Goal: Information Seeking & Learning: Learn about a topic

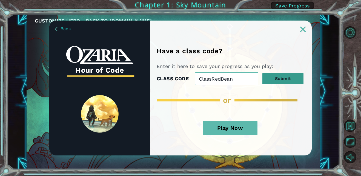
click at [275, 78] on button "Submit" at bounding box center [283, 78] width 41 height 11
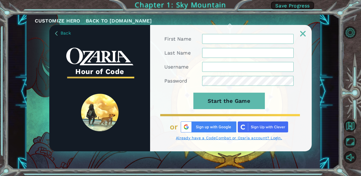
click at [234, 37] on input "First Name" at bounding box center [248, 39] width 92 height 10
click at [231, 53] on input "Last Name" at bounding box center [248, 53] width 92 height 10
click at [232, 71] on input "Username" at bounding box center [248, 67] width 92 height 10
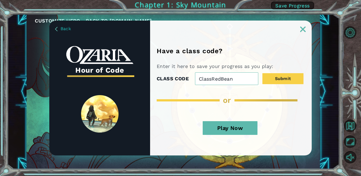
click at [213, 130] on button "Play Now" at bounding box center [230, 128] width 55 height 14
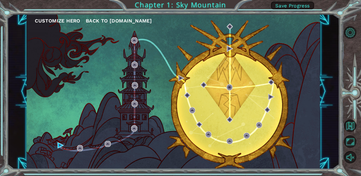
click at [65, 146] on div "Customize Hero Back to [DOMAIN_NAME]" at bounding box center [174, 91] width 294 height 155
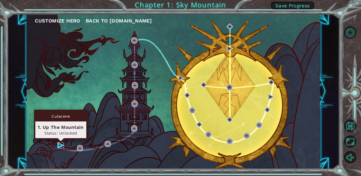
click at [63, 145] on img at bounding box center [61, 145] width 6 height 6
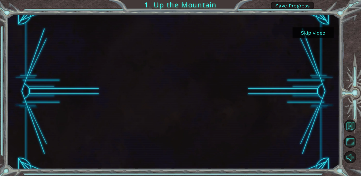
click at [303, 35] on button "Skip video" at bounding box center [313, 32] width 41 height 11
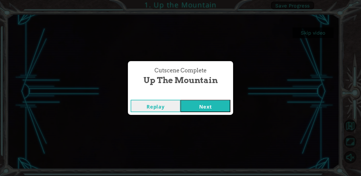
click at [193, 106] on button "Next" at bounding box center [206, 106] width 50 height 12
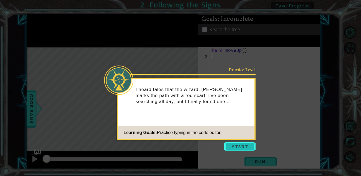
click at [233, 147] on button "Start" at bounding box center [240, 146] width 31 height 9
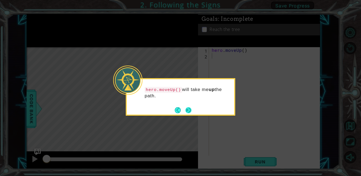
click at [189, 112] on button "Next" at bounding box center [189, 110] width 6 height 6
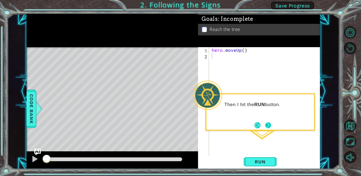
click at [268, 124] on button "Next" at bounding box center [268, 125] width 6 height 6
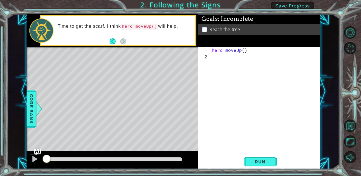
click at [113, 45] on footer at bounding box center [118, 41] width 17 height 8
click at [111, 42] on button "Back" at bounding box center [115, 41] width 11 height 6
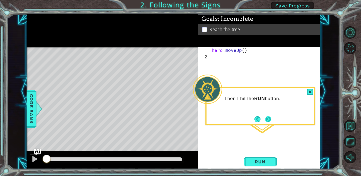
click at [271, 118] on button "Next" at bounding box center [268, 119] width 6 height 6
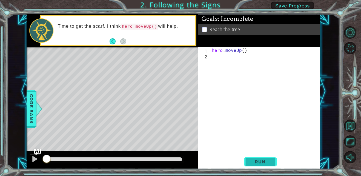
click at [255, 164] on span "Run" at bounding box center [261, 161] width 22 height 5
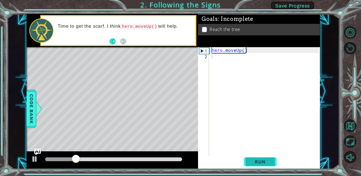
click at [255, 164] on span "Run" at bounding box center [261, 161] width 22 height 5
click at [256, 160] on span "Run" at bounding box center [261, 161] width 22 height 5
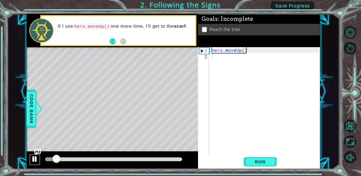
click at [32, 159] on div at bounding box center [34, 158] width 7 height 7
click at [54, 149] on div "Level Map" at bounding box center [153, 128] width 253 height 162
drag, startPoint x: 53, startPoint y: 160, endPoint x: 6, endPoint y: 158, distance: 46.7
click at [6, 158] on div "1 ההההההההההההההההההההההההההההההההההההההההההההההההההההההההההההההההההההההההההההה…" at bounding box center [180, 88] width 361 height 176
click at [219, 58] on div "hero . moveUp ( )" at bounding box center [266, 107] width 111 height 121
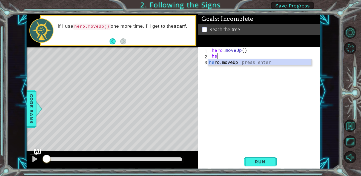
type textarea "her"
click at [218, 62] on div "her o.moveUp press enter" at bounding box center [260, 69] width 104 height 20
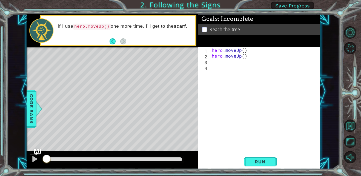
scroll to position [0, 0]
click at [249, 160] on button "Run" at bounding box center [260, 162] width 33 height 12
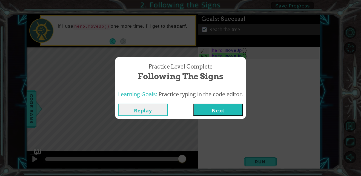
click at [206, 109] on button "Next" at bounding box center [218, 110] width 50 height 12
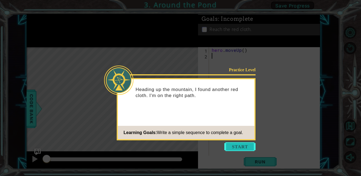
click at [231, 143] on button "Start" at bounding box center [240, 146] width 31 height 9
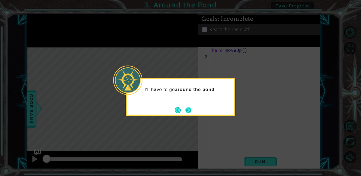
click at [187, 109] on button "Next" at bounding box center [189, 110] width 6 height 6
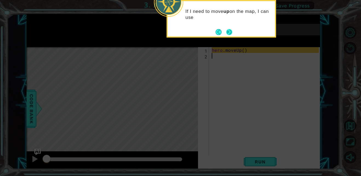
click at [229, 33] on button "Next" at bounding box center [230, 32] width 6 height 6
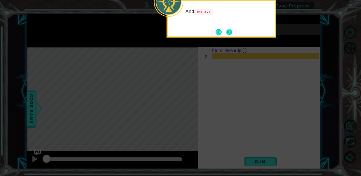
click at [228, 33] on button "Next" at bounding box center [230, 32] width 6 height 6
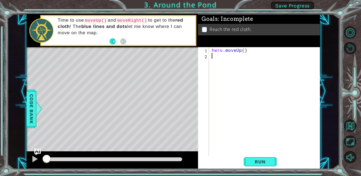
type textarea "her"
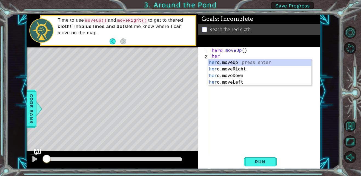
scroll to position [0, 0]
click at [232, 61] on div "her o.moveUp press enter her o.moveRight press enter her o.moveDown press enter…" at bounding box center [260, 78] width 104 height 39
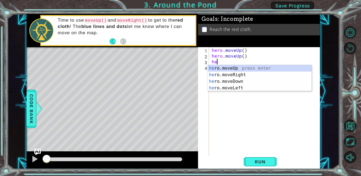
type textarea "her"
click at [238, 75] on div "her o.moveUp press enter her o.moveRight press enter her o.moveDown press enter…" at bounding box center [260, 84] width 104 height 39
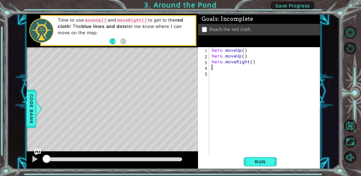
scroll to position [0, 0]
type textarea "her"
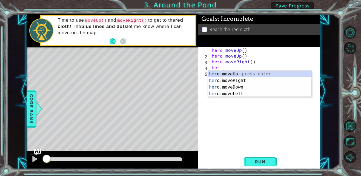
scroll to position [0, 0]
click at [238, 72] on div "her o.moveUp press enter her o.moveRight press enter her o.moveDown press enter…" at bounding box center [260, 90] width 104 height 39
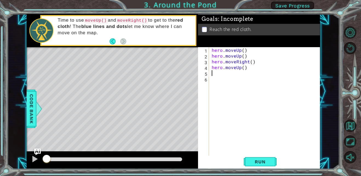
scroll to position [0, 0]
click at [257, 157] on button "Run" at bounding box center [260, 162] width 33 height 12
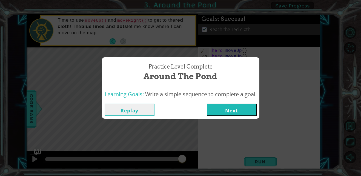
click at [219, 110] on button "Next" at bounding box center [232, 110] width 50 height 12
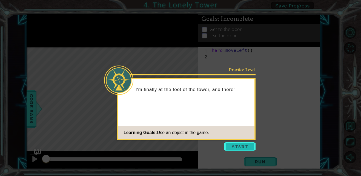
click at [238, 149] on button "Start" at bounding box center [240, 146] width 31 height 9
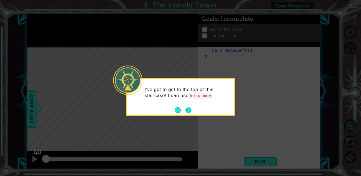
click at [187, 111] on button "Next" at bounding box center [189, 110] width 6 height 6
click at [188, 111] on button "Next" at bounding box center [189, 110] width 6 height 6
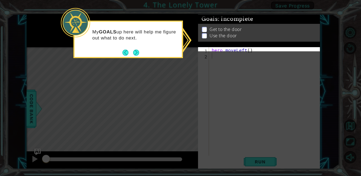
click at [147, 53] on div "My GOALS up here will help me figure out what to do next." at bounding box center [128, 40] width 110 height 38
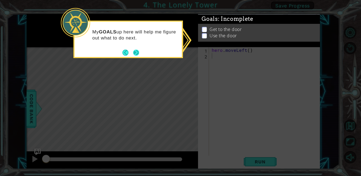
click at [138, 51] on button "Next" at bounding box center [136, 53] width 6 height 6
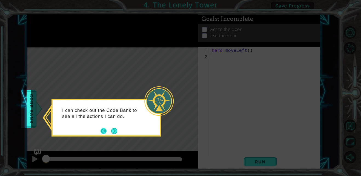
click at [103, 132] on button "Back" at bounding box center [106, 131] width 11 height 6
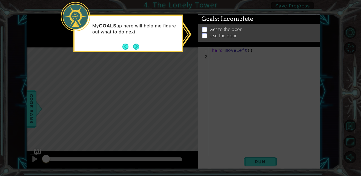
click at [203, 28] on div "Get to the door Use the door" at bounding box center [259, 33] width 122 height 18
click at [139, 45] on button "Next" at bounding box center [136, 47] width 6 height 6
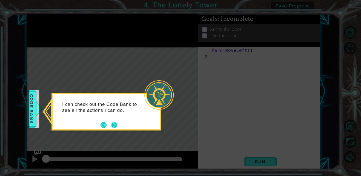
click at [116, 123] on button "Next" at bounding box center [114, 125] width 6 height 6
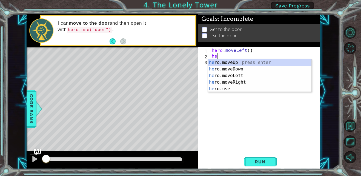
type textarea "her"
click at [241, 62] on div "her o.moveUp press enter her o.moveDown press enter her o.moveLeft press enter …" at bounding box center [260, 82] width 104 height 46
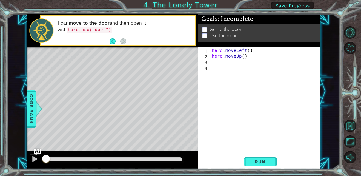
scroll to position [0, 0]
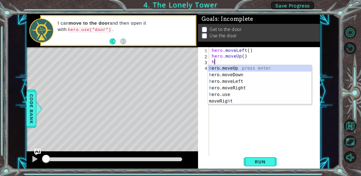
type textarea "her"
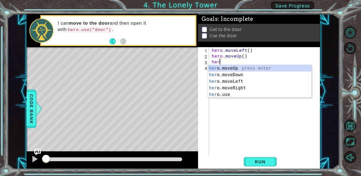
scroll to position [0, 0]
click at [239, 68] on div "her o.moveUp press enter her o.moveDown press enter her o.moveLeft press enter …" at bounding box center [260, 88] width 104 height 46
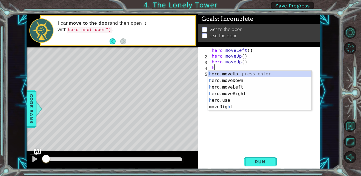
type textarea "her"
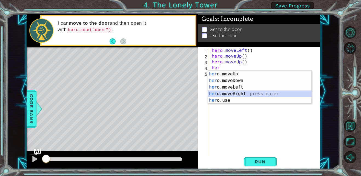
click at [233, 94] on div "her o.moveUp press enter her o.moveDown press enter her o.moveLeft press enter …" at bounding box center [260, 94] width 104 height 46
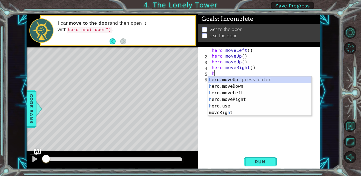
type textarea "her"
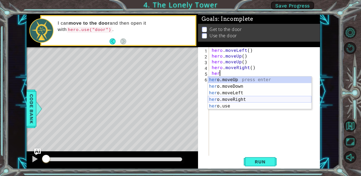
click at [251, 100] on div "her o.moveUp press enter her o.moveDown press enter her o.moveLeft press enter …" at bounding box center [260, 100] width 104 height 46
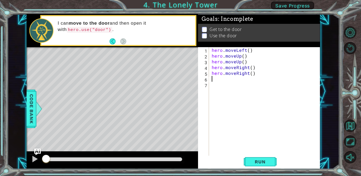
scroll to position [0, 0]
click at [267, 162] on span "Run" at bounding box center [261, 161] width 22 height 5
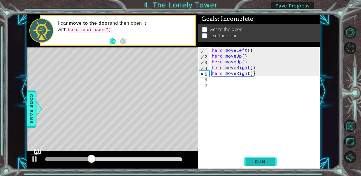
click at [267, 161] on span "Run" at bounding box center [261, 161] width 22 height 5
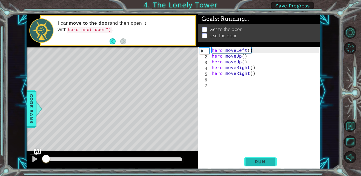
click at [267, 161] on span "Run" at bounding box center [261, 161] width 22 height 5
click at [252, 161] on span "Run" at bounding box center [261, 161] width 22 height 5
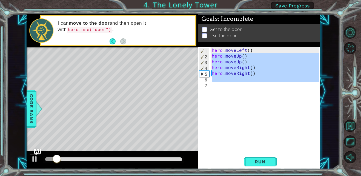
drag, startPoint x: 247, startPoint y: 111, endPoint x: 208, endPoint y: 58, distance: 65.7
click at [208, 58] on div "1 2 3 4 5 6 7 hero . moveLeft ( ) hero . moveUp ( ) hero . moveUp ( ) hero . mo…" at bounding box center [258, 101] width 121 height 109
type textarea "hero.moveUp() hero.moveUp()"
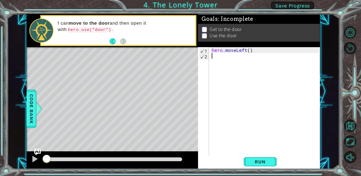
drag, startPoint x: 83, startPoint y: 158, endPoint x: 6, endPoint y: 152, distance: 77.3
click at [6, 152] on div "1 ההההההההההההההההההההההההההההההההההההההההההההההההההההההההההההההההההההההההההההה…" at bounding box center [180, 88] width 361 height 176
click at [32, 159] on div at bounding box center [34, 158] width 7 height 7
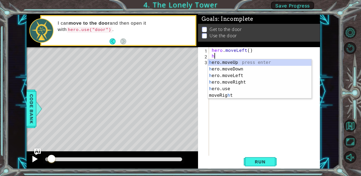
type textarea "her"
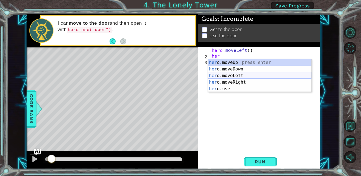
click at [244, 77] on div "her o.moveUp press enter her o.moveDown press enter her o.moveLeft press enter …" at bounding box center [260, 82] width 104 height 46
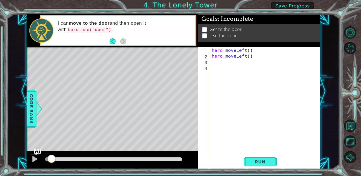
scroll to position [0, 0]
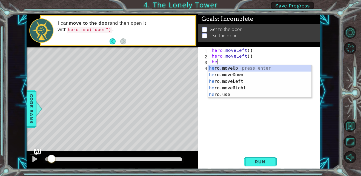
type textarea "her"
click at [242, 70] on div "her o.moveUp press enter her o.moveDown press enter her o.moveLeft press enter …" at bounding box center [260, 88] width 104 height 46
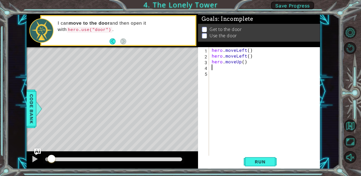
scroll to position [0, 0]
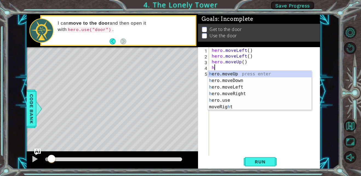
type textarea "her"
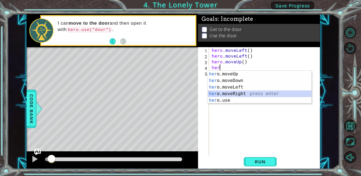
click at [231, 95] on div "her o.moveUp press enter her o.moveDown press enter her o.moveLeft press enter …" at bounding box center [260, 94] width 104 height 46
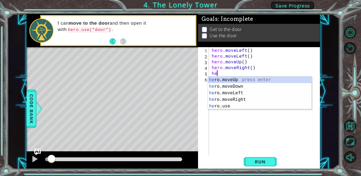
type textarea "her"
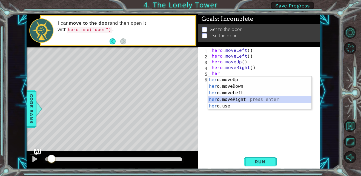
click at [234, 97] on div "her o.moveUp press enter her o.moveDown press enter her o.moveLeft press enter …" at bounding box center [260, 100] width 104 height 46
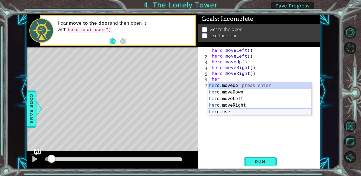
click at [242, 109] on div "her o.moveUp press enter her o.moveDown press enter her o.moveLeft press enter …" at bounding box center [260, 105] width 104 height 46
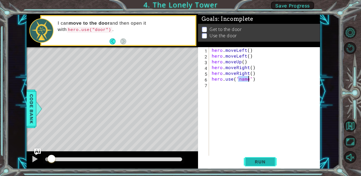
type textarea "hero.use("name")"
click at [250, 159] on span "Run" at bounding box center [261, 161] width 22 height 5
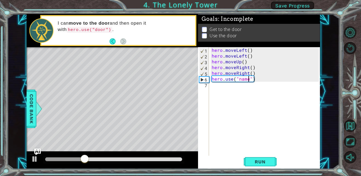
drag, startPoint x: 250, startPoint y: 159, endPoint x: 225, endPoint y: 155, distance: 25.6
click at [225, 155] on div "hero . moveLeft ( ) hero . moveLeft ( ) hero . moveUp ( ) hero . moveRight ( ) …" at bounding box center [266, 107] width 111 height 121
click at [266, 81] on div "hero . moveLeft ( ) hero . moveLeft ( ) hero . moveUp ( ) hero . moveRight ( ) …" at bounding box center [266, 107] width 111 height 121
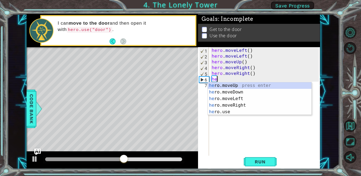
type textarea "h"
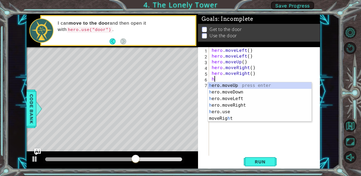
type textarea "her"
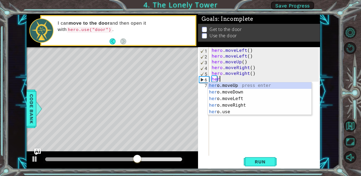
scroll to position [0, 0]
click at [251, 85] on div "her o.moveUp press enter her o.moveDown press enter her o.moveLeft press enter …" at bounding box center [260, 105] width 104 height 46
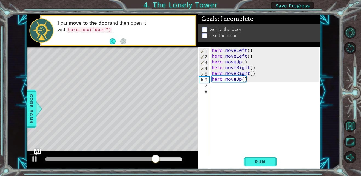
scroll to position [0, 0]
type textarea "her"
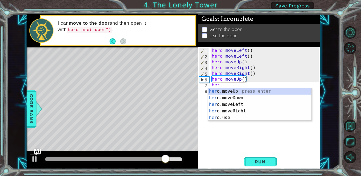
scroll to position [0, 0]
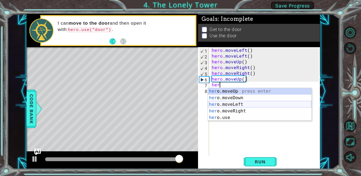
click at [244, 105] on div "her o.moveUp press enter her o.moveDown press enter her o.moveLeft press enter …" at bounding box center [260, 111] width 104 height 46
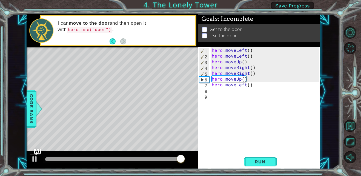
scroll to position [0, 0]
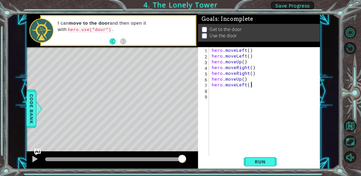
click at [257, 87] on div "hero . moveLeft ( ) hero . moveLeft ( ) hero . moveUp ( ) hero . moveRight ( ) …" at bounding box center [266, 107] width 111 height 121
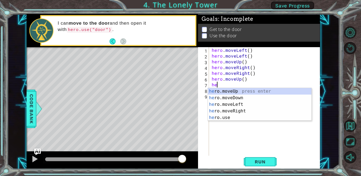
type textarea "h"
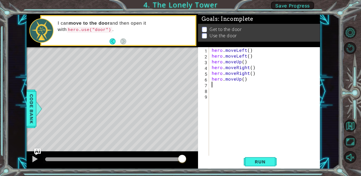
type textarea "her"
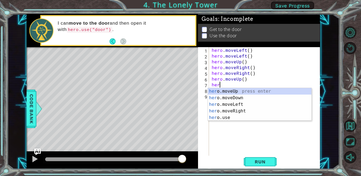
scroll to position [0, 0]
click at [243, 112] on div "her o.moveUp press enter her o.moveDown press enter her o.moveLeft press enter …" at bounding box center [260, 111] width 104 height 46
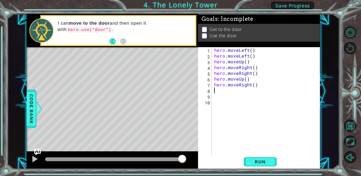
scroll to position [0, 0]
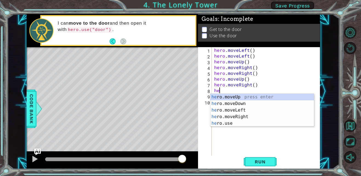
type textarea "her"
click at [241, 95] on div "her o.moveUp press enter her o.moveDown press enter her o.moveLeft press enter …" at bounding box center [263, 117] width 104 height 46
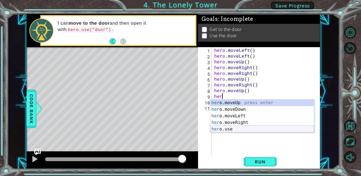
click at [230, 127] on div "her o.moveUp press enter her o.moveDown press enter her o.moveLeft press enter …" at bounding box center [263, 123] width 104 height 46
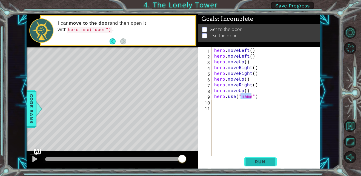
click at [256, 164] on span "Run" at bounding box center [261, 161] width 22 height 5
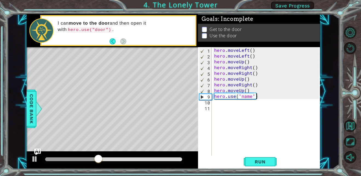
click at [261, 97] on div "hero . moveLeft ( ) hero . moveLeft ( ) hero . moveUp ( ) hero . moveRight ( ) …" at bounding box center [267, 107] width 108 height 121
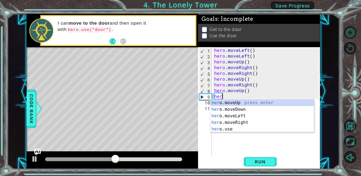
scroll to position [0, 0]
type textarea "h"
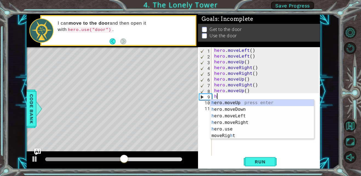
type textarea "her"
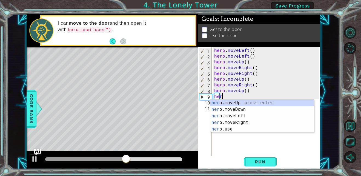
scroll to position [0, 0]
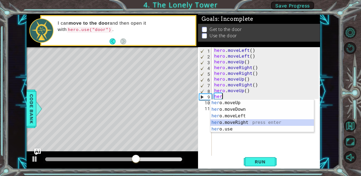
click at [249, 121] on div "her o.moveUp press enter her o.moveDown press enter her o.moveLeft press enter …" at bounding box center [263, 123] width 104 height 46
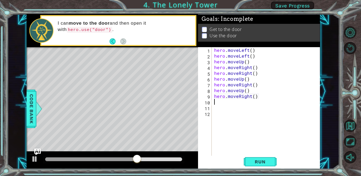
scroll to position [0, 0]
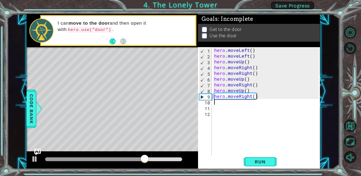
type textarea "her"
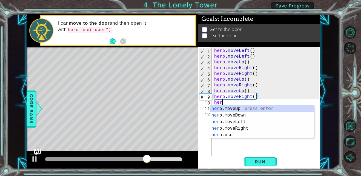
scroll to position [0, 0]
click at [246, 110] on div "her o.moveUp press enter her o.moveDown press enter her o.moveLeft press enter …" at bounding box center [263, 128] width 104 height 46
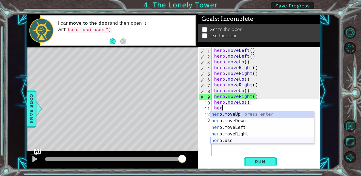
click at [237, 139] on div "her o.moveUp press enter her o.moveDown press enter her o.moveLeft press enter …" at bounding box center [263, 134] width 104 height 46
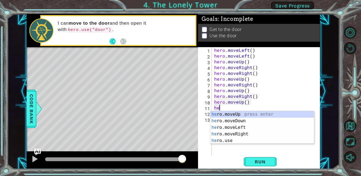
scroll to position [0, 0]
type textarea "h"
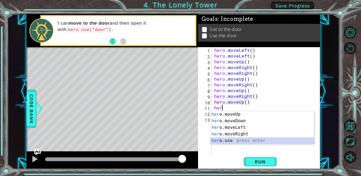
click at [231, 141] on div "her o.moveUp press enter her o.moveDown press enter her o.moveLeft press enter …" at bounding box center [263, 134] width 104 height 46
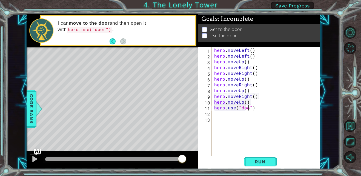
scroll to position [0, 2]
type textarea "hero.use("door")"
click at [251, 158] on button "Run" at bounding box center [260, 162] width 33 height 12
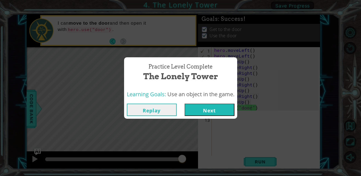
click at [217, 114] on button "Next" at bounding box center [210, 110] width 50 height 12
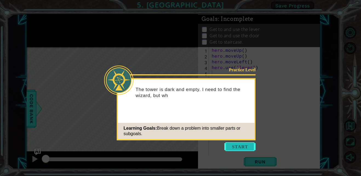
click at [238, 150] on button "Start" at bounding box center [240, 146] width 31 height 9
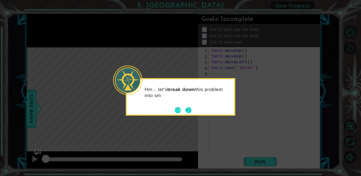
click at [188, 109] on button "Next" at bounding box center [189, 110] width 6 height 6
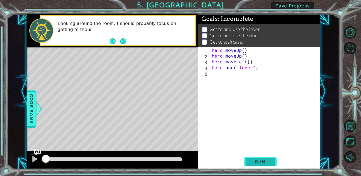
click at [268, 163] on span "Run" at bounding box center [261, 161] width 22 height 5
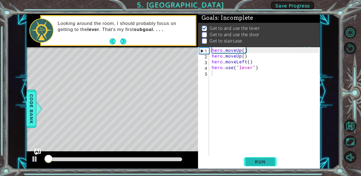
click at [268, 163] on span "Run" at bounding box center [261, 161] width 22 height 5
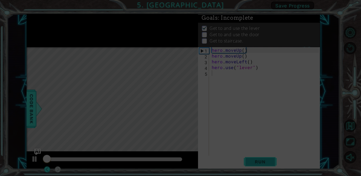
click at [265, 163] on span "Run" at bounding box center [261, 161] width 22 height 5
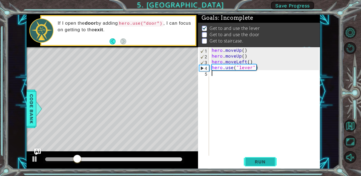
click at [252, 163] on span "Run" at bounding box center [261, 161] width 22 height 5
click at [36, 159] on div at bounding box center [34, 158] width 7 height 7
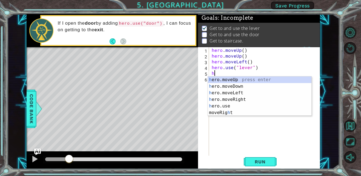
type textarea "her"
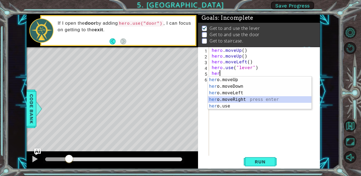
click at [253, 101] on div "her o.moveUp press enter her o.moveDown press enter her o.moveLeft press enter …" at bounding box center [260, 100] width 104 height 46
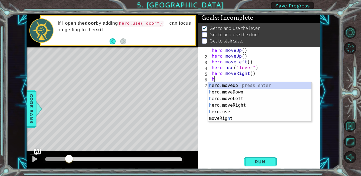
type textarea "her"
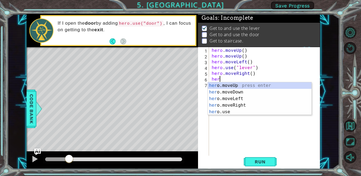
scroll to position [0, 0]
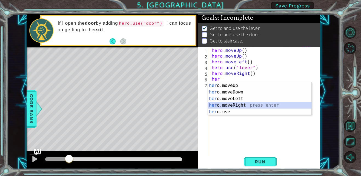
click at [244, 104] on div "her o.moveUp press enter her o.moveDown press enter her o.moveLeft press enter …" at bounding box center [260, 105] width 104 height 46
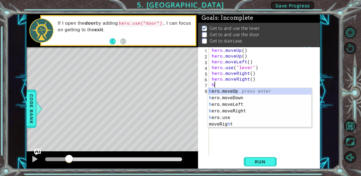
type textarea "her"
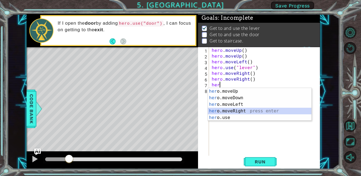
click at [237, 112] on div "her o.moveUp press enter her o.moveDown press enter her o.moveLeft press enter …" at bounding box center [260, 111] width 104 height 46
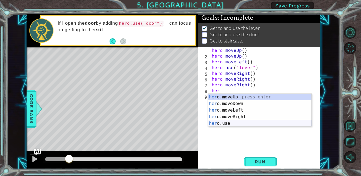
click at [229, 123] on div "her o.moveUp press enter her o.moveDown press enter her o.moveLeft press enter …" at bounding box center [260, 117] width 104 height 46
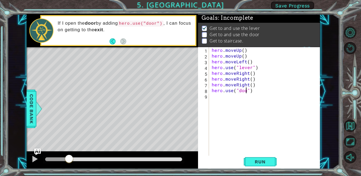
scroll to position [0, 2]
type textarea "hero.use("door")"
click at [254, 161] on span "Run" at bounding box center [261, 161] width 22 height 5
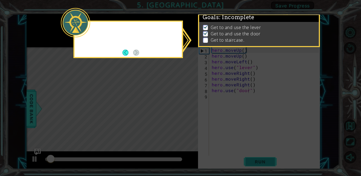
scroll to position [4, 0]
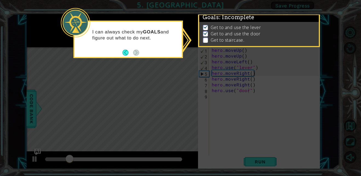
click at [140, 53] on div "I can always check my GOALS and figure out what to do next." at bounding box center [128, 40] width 110 height 38
click at [128, 55] on button "Back" at bounding box center [128, 53] width 11 height 6
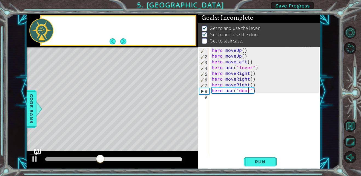
scroll to position [8, 0]
click at [126, 41] on button "Next" at bounding box center [123, 41] width 6 height 6
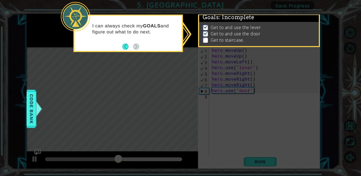
click at [216, 115] on icon at bounding box center [180, 88] width 361 height 176
click at [205, 38] on p at bounding box center [205, 40] width 5 height 5
click at [85, 28] on div at bounding box center [75, 16] width 29 height 29
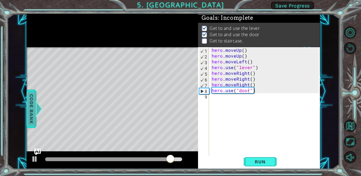
scroll to position [8, 0]
click at [35, 113] on span "Code Bank" at bounding box center [31, 108] width 9 height 33
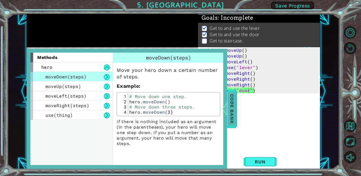
click at [229, 106] on span "Code Bank" at bounding box center [232, 108] width 9 height 33
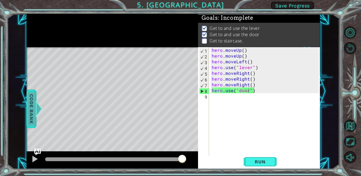
scroll to position [0, 0]
click at [229, 106] on div "hero . moveUp ( ) hero . moveUp ( ) hero . moveLeft ( ) hero . use ( "lever" ) …" at bounding box center [266, 107] width 111 height 121
type textarea "her"
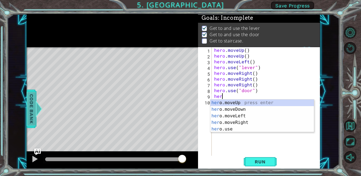
scroll to position [0, 0]
click at [243, 103] on div "her o.moveUp press enter her o.moveDown press enter her o.moveLeft press enter …" at bounding box center [263, 123] width 104 height 46
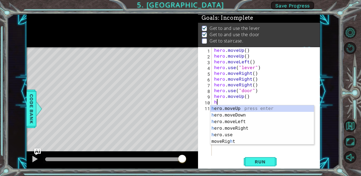
type textarea "her"
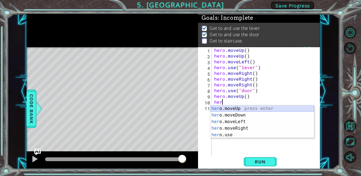
click at [242, 106] on div "her o.moveUp press enter her o.moveDown press enter her o.moveLeft press enter …" at bounding box center [263, 128] width 104 height 46
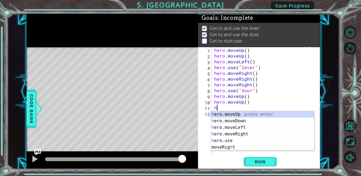
type textarea "her"
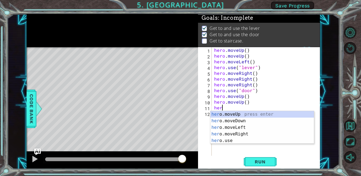
scroll to position [0, 0]
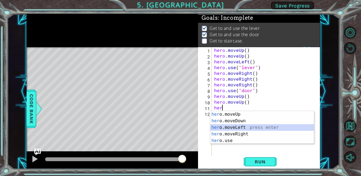
click at [236, 129] on div "her o.moveUp press enter her o.moveDown press enter her o.moveLeft press enter …" at bounding box center [263, 134] width 104 height 46
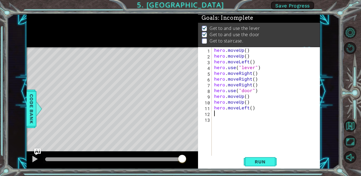
type textarea "her"
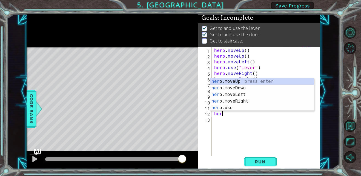
scroll to position [0, 0]
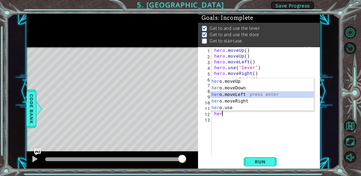
click at [237, 96] on div "her o.moveUp press enter her o.moveDown press enter her o.moveLeft press enter …" at bounding box center [263, 101] width 104 height 46
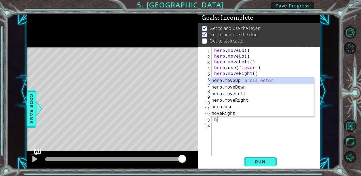
type textarea "her"
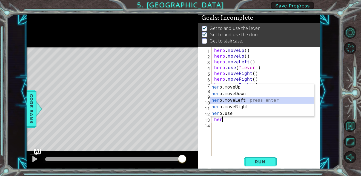
click at [239, 100] on div "her o.moveUp press enter her o.moveDown press enter her o.moveLeft press enter …" at bounding box center [263, 107] width 104 height 46
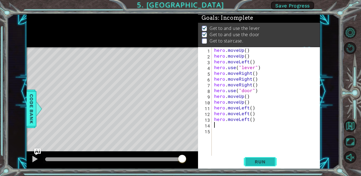
click at [255, 160] on span "Run" at bounding box center [261, 161] width 22 height 5
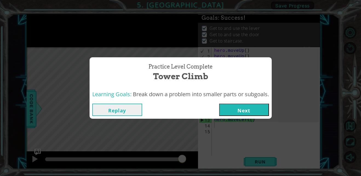
click at [234, 106] on button "Next" at bounding box center [244, 110] width 50 height 12
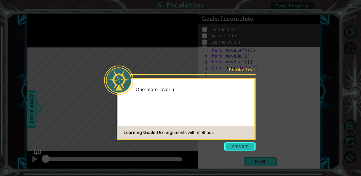
click at [234, 144] on button "Start" at bounding box center [240, 146] width 31 height 9
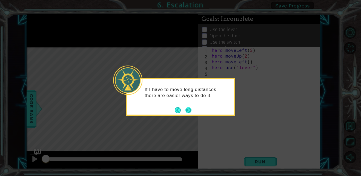
click at [189, 111] on button "Next" at bounding box center [189, 110] width 6 height 6
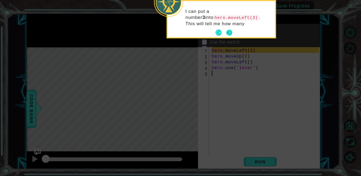
click at [228, 31] on button "Next" at bounding box center [230, 33] width 6 height 6
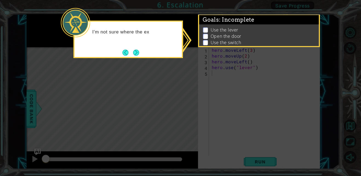
scroll to position [16, 0]
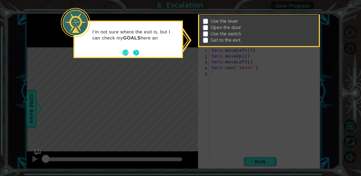
click at [139, 51] on button "Next" at bounding box center [136, 53] width 6 height 6
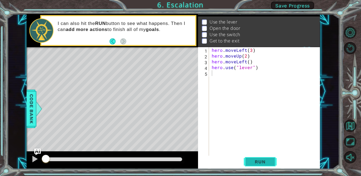
click at [258, 156] on button "Run" at bounding box center [260, 162] width 33 height 12
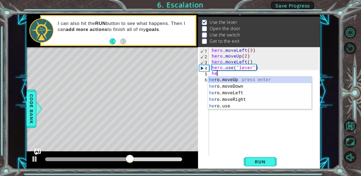
scroll to position [0, 0]
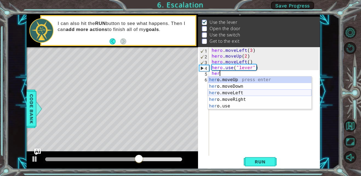
click at [264, 93] on div "her o.moveUp press enter her o.moveDown press enter her o.moveLeft press enter …" at bounding box center [260, 100] width 104 height 46
type textarea "hero.moveLeft(1)"
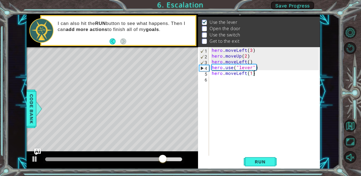
click at [255, 75] on div "hero . moveLeft ( 3 ) hero . moveUp ( 2 ) hero . moveLeft ( ) hero . use ( "lev…" at bounding box center [266, 107] width 111 height 121
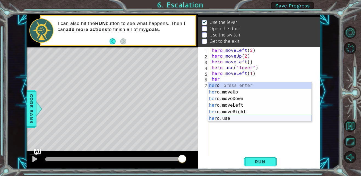
click at [223, 118] on div "her o press enter her o.moveUp press enter her o.moveDown press enter her o.mov…" at bounding box center [260, 108] width 104 height 53
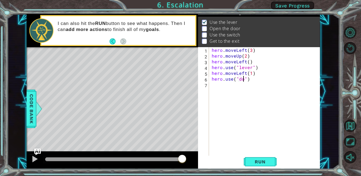
scroll to position [0, 2]
type textarea "hero.use("door")"
click at [253, 157] on button "Run" at bounding box center [260, 162] width 33 height 12
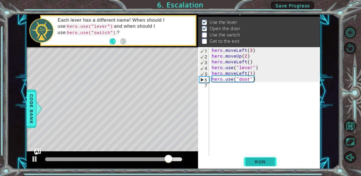
click at [253, 157] on button "Run" at bounding box center [260, 162] width 33 height 12
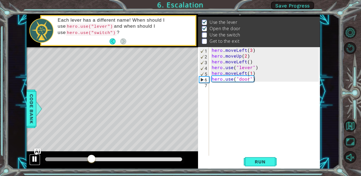
click at [38, 160] on div at bounding box center [34, 158] width 7 height 7
click at [267, 78] on div "hero . moveLeft ( 3 ) hero . moveUp ( 2 ) hero . moveLeft ( ) hero . use ( "lev…" at bounding box center [266, 107] width 111 height 121
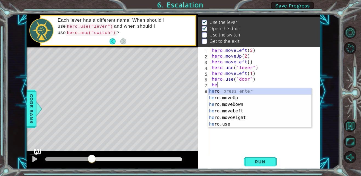
scroll to position [0, 0]
click at [247, 97] on div "her o press enter her o.moveUp press enter her o.moveDown press enter her o.mov…" at bounding box center [260, 114] width 104 height 53
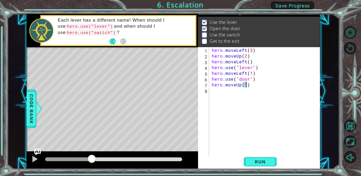
type textarea "hero.moveUp(2)"
click at [249, 87] on div "hero . moveLeft ( 3 ) hero . moveUp ( 2 ) hero . moveLeft ( ) hero . use ( "lev…" at bounding box center [266, 107] width 111 height 121
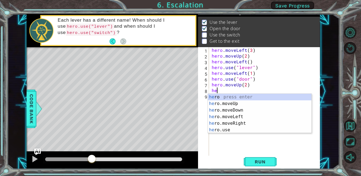
scroll to position [0, 0]
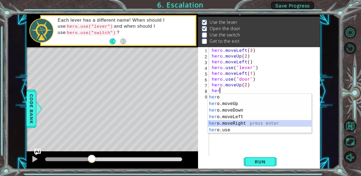
click at [235, 120] on div "her o press enter her o.moveUp press enter her o.moveDown press enter her o.mov…" at bounding box center [260, 120] width 104 height 53
type textarea "hero.moveRight(1)"
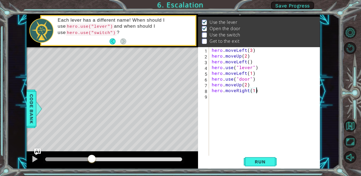
click at [268, 91] on div "hero . moveLeft ( 3 ) hero . moveUp ( 2 ) hero . moveLeft ( ) hero . use ( "lev…" at bounding box center [266, 107] width 111 height 121
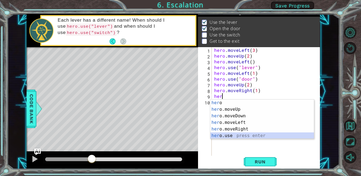
click at [224, 133] on div "her o press enter her o.moveUp press enter her o.moveDown press enter her o.mov…" at bounding box center [263, 126] width 104 height 53
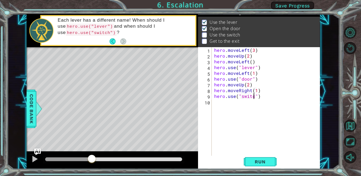
scroll to position [0, 3]
click at [261, 160] on span "Run" at bounding box center [261, 161] width 22 height 5
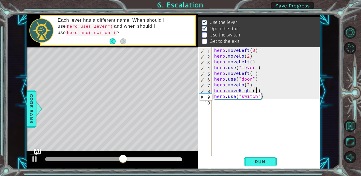
click at [257, 92] on div "hero . moveLeft ( 3 ) hero . moveUp ( 2 ) hero . moveLeft ( ) hero . use ( "lev…" at bounding box center [267, 107] width 108 height 121
click at [264, 166] on button "Run" at bounding box center [260, 162] width 33 height 12
type textarea "hero.moveRight(3)"
click at [249, 162] on button "Run" at bounding box center [260, 162] width 33 height 12
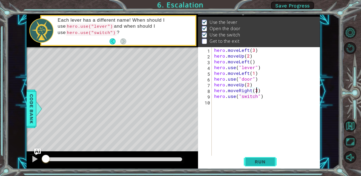
click at [250, 160] on span "Run" at bounding box center [261, 161] width 22 height 5
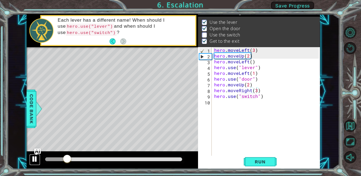
click at [37, 162] on div at bounding box center [34, 158] width 7 height 7
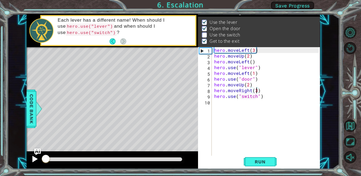
drag, startPoint x: 60, startPoint y: 160, endPoint x: 36, endPoint y: 162, distance: 24.7
click at [36, 162] on div at bounding box center [113, 160] width 172 height 18
click at [218, 105] on div "hero . moveLeft ( 3 ) hero . moveUp ( 2 ) hero . moveLeft ( ) hero . use ( "lev…" at bounding box center [267, 107] width 108 height 121
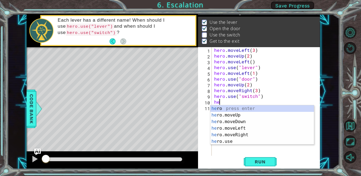
type textarea "her"
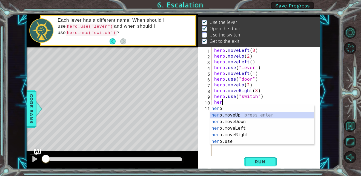
drag, startPoint x: 224, startPoint y: 114, endPoint x: 261, endPoint y: 117, distance: 36.6
click at [261, 117] on div "her o press enter her o.moveUp press enter her o.moveDown press enter her o.mov…" at bounding box center [263, 131] width 104 height 53
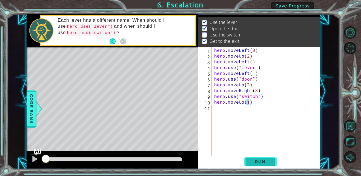
click at [257, 163] on span "Run" at bounding box center [261, 161] width 22 height 5
click at [262, 104] on div "hero . moveLeft ( 3 ) hero . moveUp ( 2 ) hero . moveLeft ( ) hero . use ( "lev…" at bounding box center [267, 107] width 108 height 121
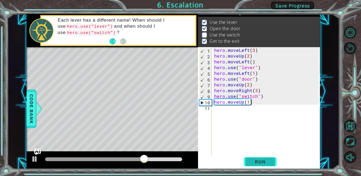
click at [260, 158] on button "Run" at bounding box center [260, 162] width 33 height 12
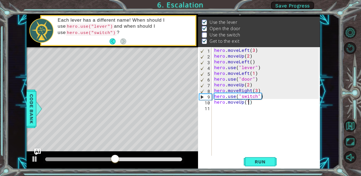
click at [248, 101] on div "hero . moveLeft ( 3 ) hero . moveUp ( 2 ) hero . moveLeft ( ) hero . use ( "lev…" at bounding box center [267, 107] width 108 height 121
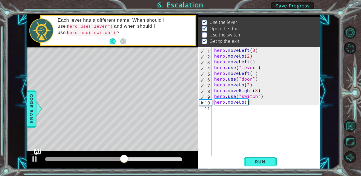
scroll to position [0, 2]
click at [262, 160] on span "Run" at bounding box center [261, 161] width 22 height 5
click at [252, 163] on span "Run" at bounding box center [261, 161] width 22 height 5
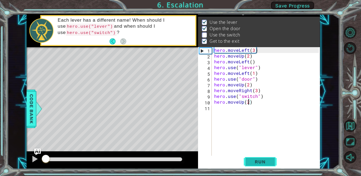
click at [252, 163] on span "Run" at bounding box center [261, 161] width 22 height 5
click at [256, 92] on div "hero . moveLeft ( 3 ) hero . moveUp ( 2 ) hero . moveLeft ( ) hero . use ( "lev…" at bounding box center [267, 107] width 108 height 121
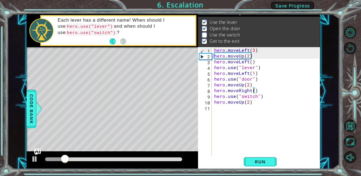
scroll to position [0, 2]
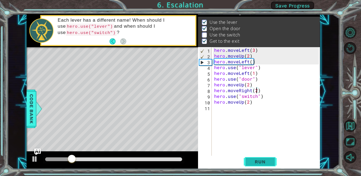
click at [259, 158] on button "Run" at bounding box center [260, 162] width 33 height 12
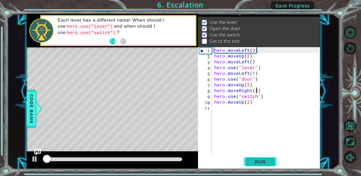
click at [259, 158] on button "Run" at bounding box center [260, 162] width 33 height 12
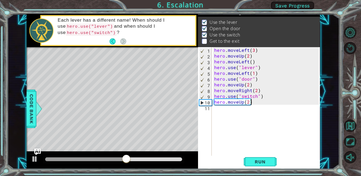
click at [261, 103] on div "hero . moveLeft ( 3 ) hero . moveUp ( 2 ) hero . moveLeft ( ) hero . use ( "lev…" at bounding box center [267, 107] width 108 height 121
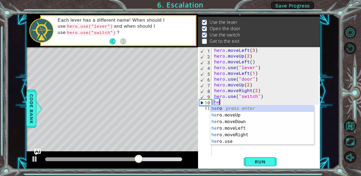
scroll to position [0, 0]
type textarea "h"
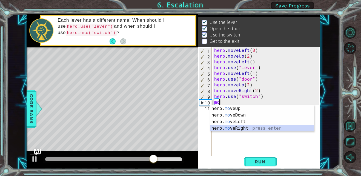
click at [248, 131] on div "hero. mo veUp press enter hero. mo veDown press enter hero. mo veLeft press ent…" at bounding box center [263, 124] width 104 height 39
type textarea "hero.moveRight(1)"
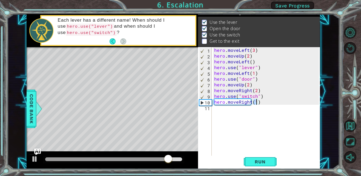
click at [263, 103] on div "hero . moveLeft ( 3 ) hero . moveUp ( 2 ) hero . moveLeft ( ) hero . use ( "lev…" at bounding box center [267, 107] width 108 height 121
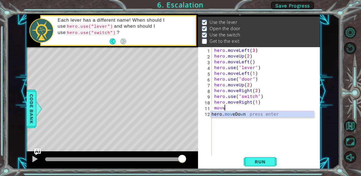
scroll to position [0, 0]
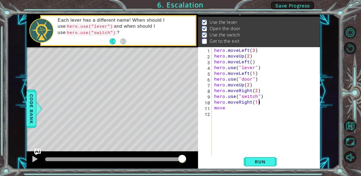
click at [263, 103] on div "hero . moveLeft ( 3 ) hero . moveUp ( 2 ) hero . moveLeft ( ) hero . use ( "lev…" at bounding box center [267, 107] width 108 height 121
click at [236, 110] on div "hero . moveLeft ( 3 ) hero . moveUp ( 2 ) hero . moveLeft ( ) hero . use ( "lev…" at bounding box center [267, 107] width 108 height 121
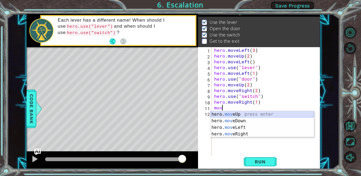
click at [235, 116] on div "hero. mov eUp press enter hero. mov eDown press enter hero. mov eLeft press ent…" at bounding box center [263, 130] width 104 height 39
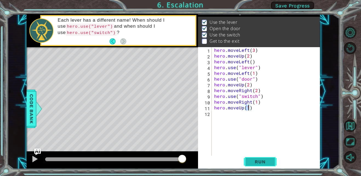
type textarea "hero.moveUp(1)"
click at [255, 156] on button "Run" at bounding box center [260, 162] width 33 height 12
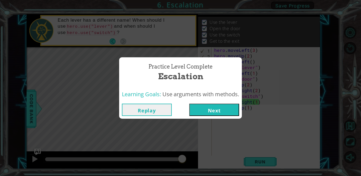
click at [211, 113] on button "Next" at bounding box center [214, 110] width 50 height 12
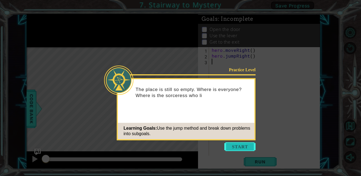
click at [231, 148] on button "Start" at bounding box center [240, 146] width 31 height 9
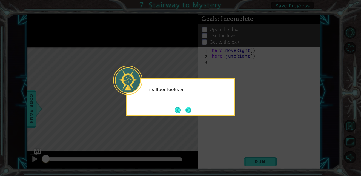
click at [188, 110] on button "Next" at bounding box center [189, 110] width 6 height 6
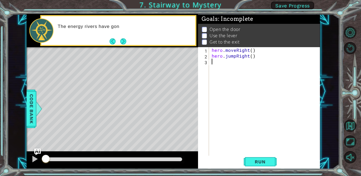
click at [124, 35] on div "The energy rivers have gon" at bounding box center [124, 30] width 141 height 19
click at [123, 38] on button "Next" at bounding box center [123, 41] width 6 height 6
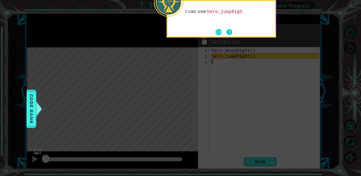
click at [230, 32] on button "Next" at bounding box center [230, 32] width 6 height 6
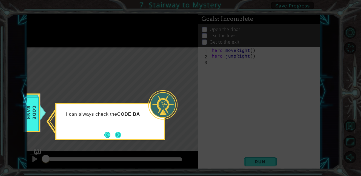
click at [118, 133] on button "Next" at bounding box center [118, 135] width 6 height 6
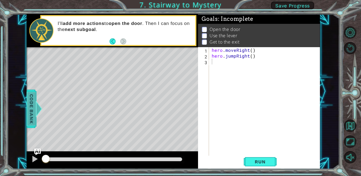
click at [27, 108] on span "Code Bank" at bounding box center [31, 108] width 9 height 33
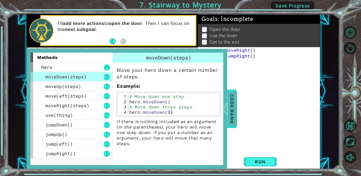
click at [231, 115] on span "Code Bank" at bounding box center [232, 108] width 9 height 33
